Goal: Task Accomplishment & Management: Manage account settings

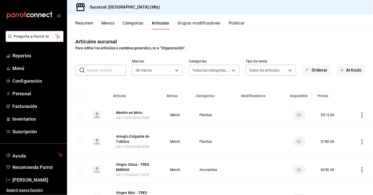
type input "fc65bfa0-c3e1-484e-be41-2e9f33313c8d,e9debcfb-99b0-4554-a210-902c611d253b,720e8…"
type input "f9fafe90-350c-4c9e-8b5f-07b14013cca7"
click at [136, 22] on button "Categorías" at bounding box center [133, 25] width 21 height 9
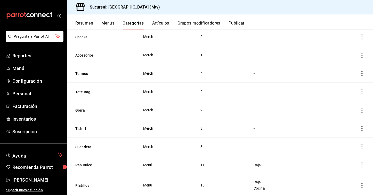
scroll to position [157, 0]
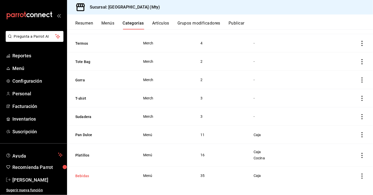
click at [80, 174] on button "Bebidas" at bounding box center [101, 175] width 52 height 5
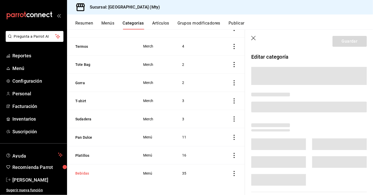
scroll to position [149, 0]
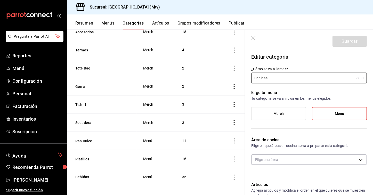
type input "7ee30840-4e9b-4613-966a-54cf668249ef"
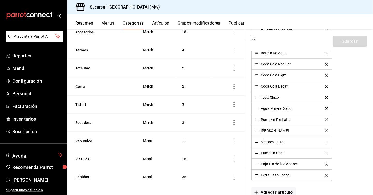
scroll to position [413, 0]
click at [254, 37] on icon "button" at bounding box center [253, 38] width 5 height 5
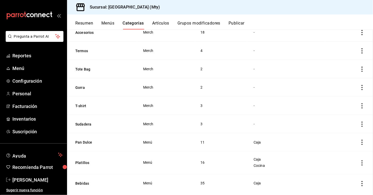
scroll to position [150, 0]
click at [163, 24] on button "Artículos" at bounding box center [160, 25] width 17 height 9
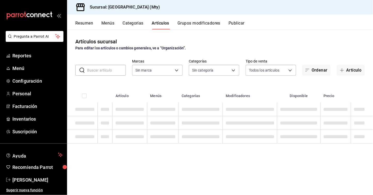
type input "f9fafe90-350c-4c9e-8b5f-07b14013cca7"
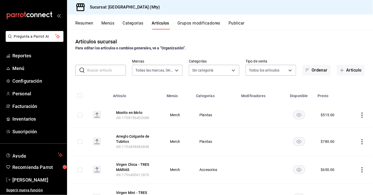
type input "fc65bfa0-c3e1-484e-be41-2e9f33313c8d,e9debcfb-99b0-4554-a210-902c611d253b,720e8…"
click at [106, 71] on input "text" at bounding box center [106, 70] width 39 height 10
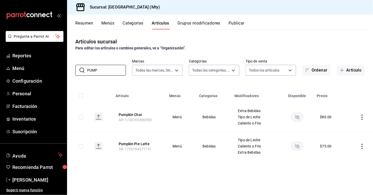
type input "PUMP"
click at [298, 119] on rect "availability-product" at bounding box center [297, 117] width 12 height 9
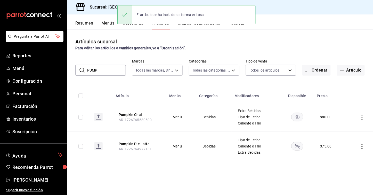
click at [362, 117] on icon "actions" at bounding box center [362, 117] width 5 height 5
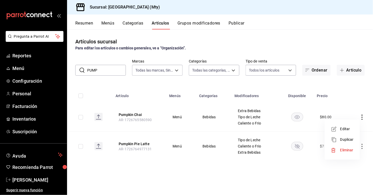
click at [343, 152] on span "Eliminar" at bounding box center [346, 149] width 13 height 5
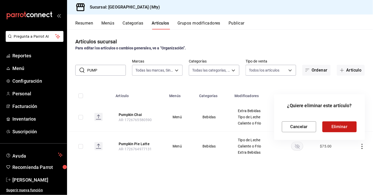
click at [350, 126] on button "Eliminar" at bounding box center [340, 126] width 34 height 11
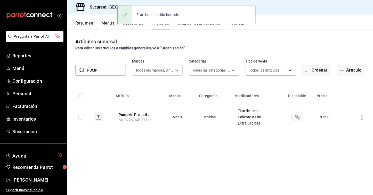
click at [298, 116] on rect "availability-product" at bounding box center [297, 117] width 12 height 9
click at [365, 117] on icon "actions" at bounding box center [362, 117] width 5 height 5
click at [353, 129] on span "Editar" at bounding box center [346, 128] width 13 height 5
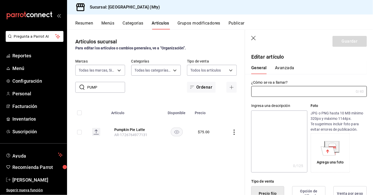
type input "Pumpkin Pie Latte"
type input "AR-1726764977131"
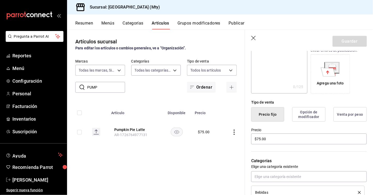
scroll to position [83, 0]
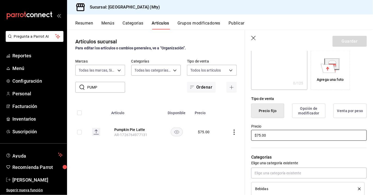
click at [261, 135] on input "$75.00" at bounding box center [309, 135] width 116 height 11
type input "$7.00"
type input "$100.00"
click at [295, 149] on div "Categorías Elige una categoría existente Bebidas" at bounding box center [306, 168] width 122 height 54
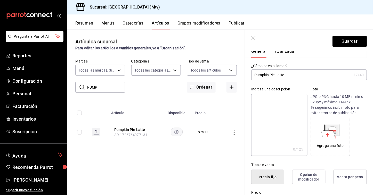
scroll to position [0, 0]
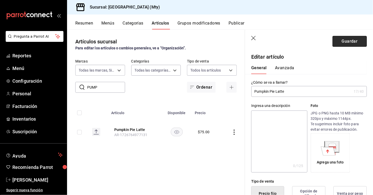
click at [351, 39] on button "Guardar" at bounding box center [350, 41] width 34 height 11
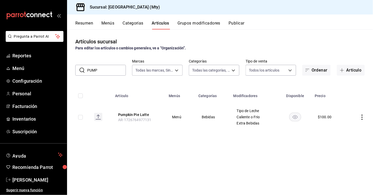
click at [107, 69] on input "PUMP" at bounding box center [106, 70] width 39 height 10
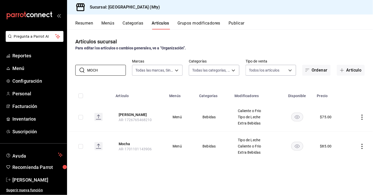
type input "MOCH"
click at [362, 115] on icon "actions" at bounding box center [362, 117] width 1 height 5
click at [347, 128] on span "Editar" at bounding box center [346, 128] width 13 height 5
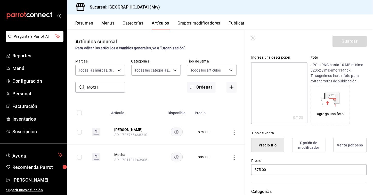
scroll to position [73, 0]
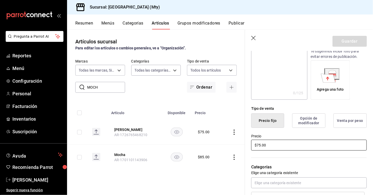
click at [260, 146] on input "$75.00" at bounding box center [309, 145] width 116 height 11
type input "$7.00"
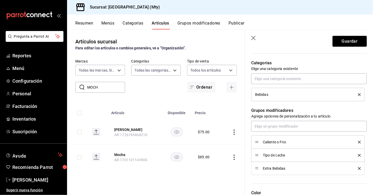
scroll to position [198, 0]
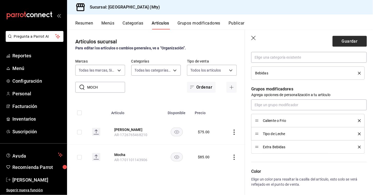
type input "$90.00"
click at [348, 45] on button "Guardar" at bounding box center [350, 41] width 34 height 11
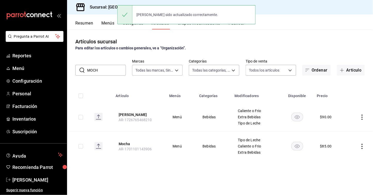
click at [111, 73] on input "MOCH" at bounding box center [106, 70] width 39 height 10
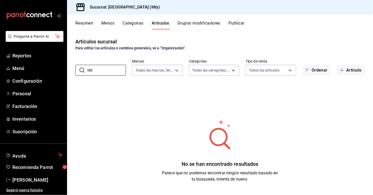
type input "S"
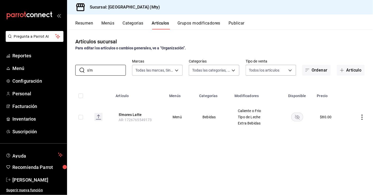
type input "s'm"
click at [360, 116] on icon "actions" at bounding box center [362, 117] width 5 height 5
click at [352, 127] on span "Editar" at bounding box center [346, 128] width 13 height 5
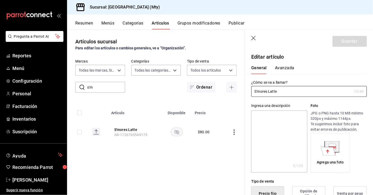
type input "$80.00"
click at [297, 91] on input "S'mores Latte" at bounding box center [301, 91] width 100 height 10
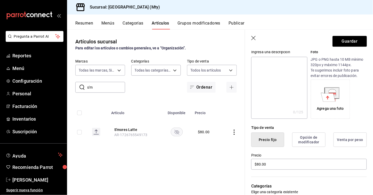
scroll to position [55, 0]
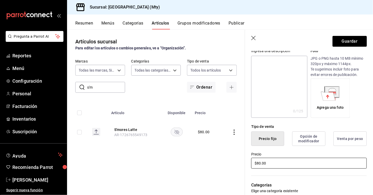
type input "Cinnamon Roll Latte"
click at [260, 164] on input "$80.00" at bounding box center [309, 163] width 116 height 11
type input "$8.00"
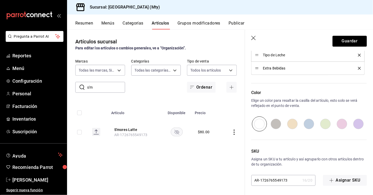
scroll to position [0, 0]
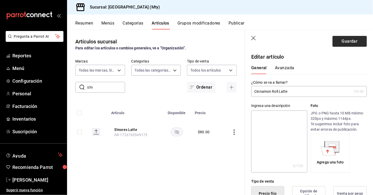
type input "$95.00"
click at [351, 41] on button "Guardar" at bounding box center [350, 41] width 34 height 11
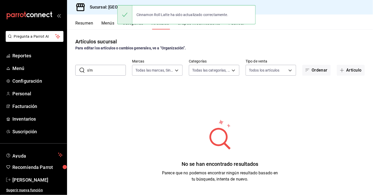
click at [118, 70] on input "s'm" at bounding box center [106, 70] width 39 height 10
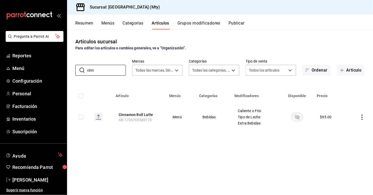
type input "cinn"
click at [299, 115] on rect "availability-product" at bounding box center [297, 117] width 12 height 9
click at [87, 22] on button "Resumen" at bounding box center [84, 25] width 18 height 9
